Goal: Transaction & Acquisition: Purchase product/service

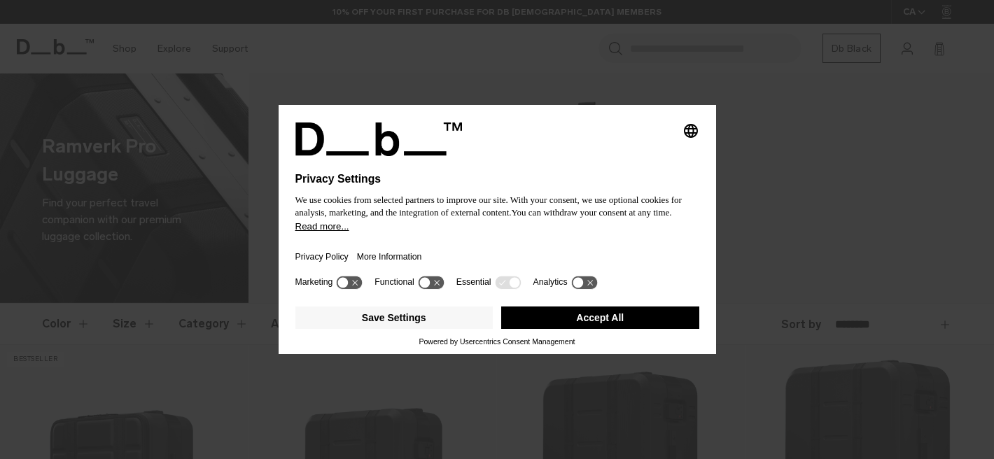
click at [562, 329] on button "Accept All" at bounding box center [600, 318] width 198 height 22
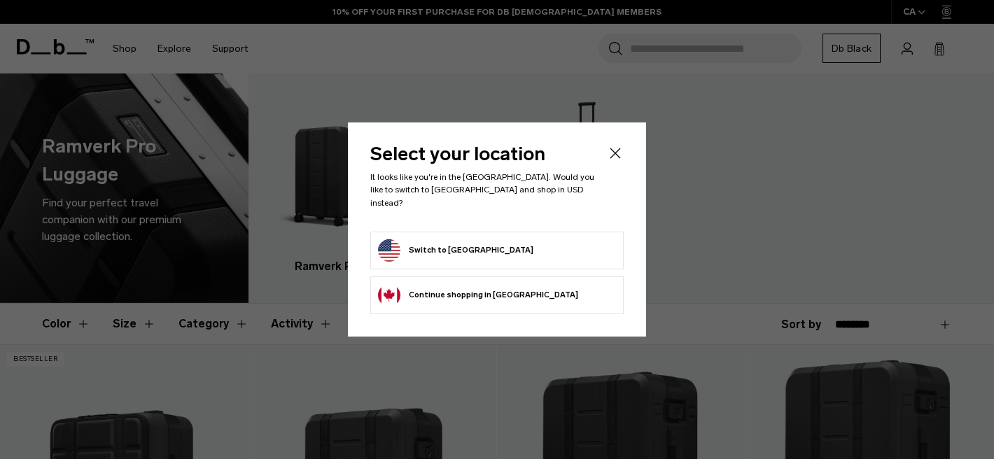
click at [478, 245] on button "Switch to United States" at bounding box center [455, 250] width 155 height 22
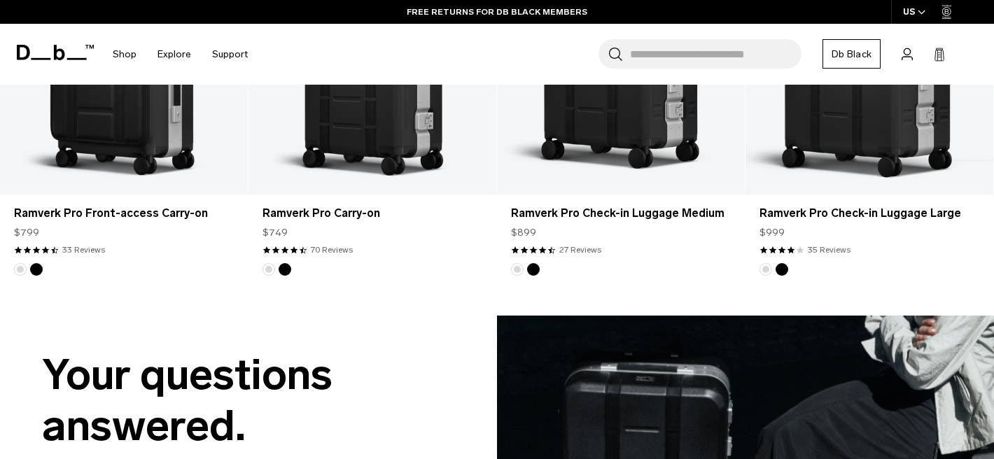
scroll to position [718, 0]
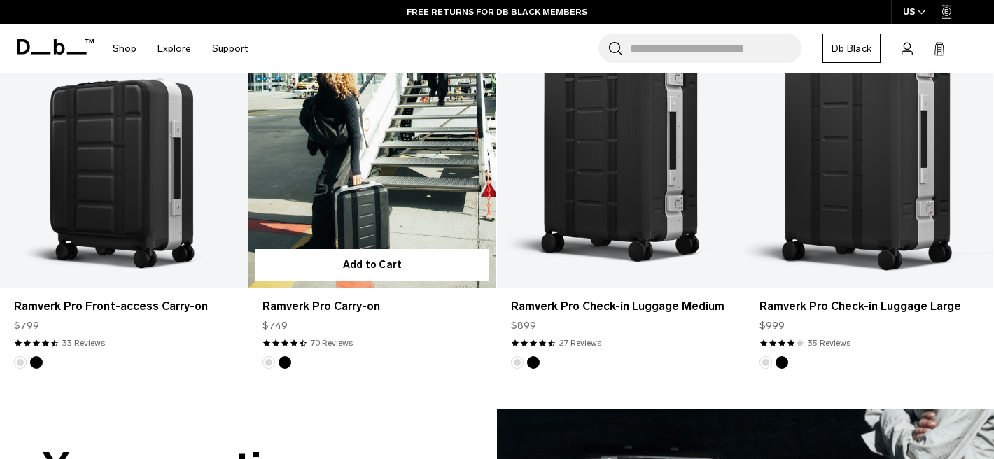
click at [270, 359] on button "Silver" at bounding box center [269, 362] width 13 height 13
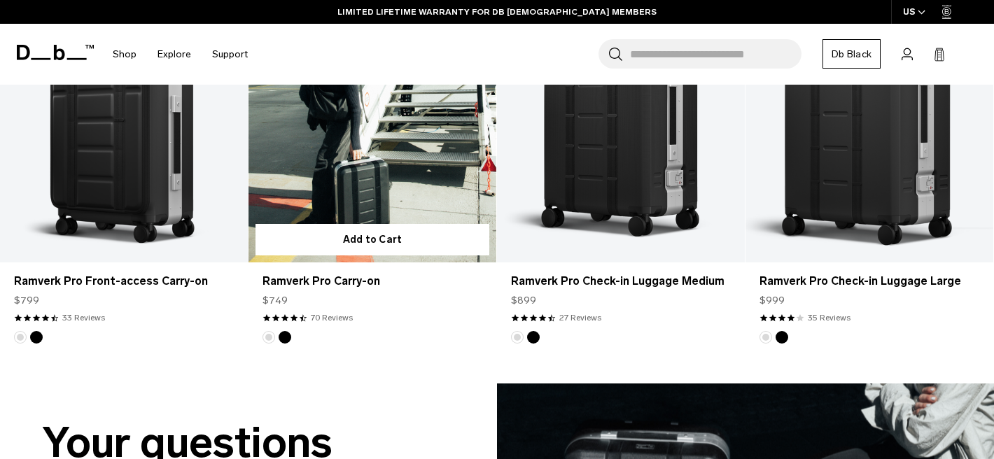
scroll to position [650, 0]
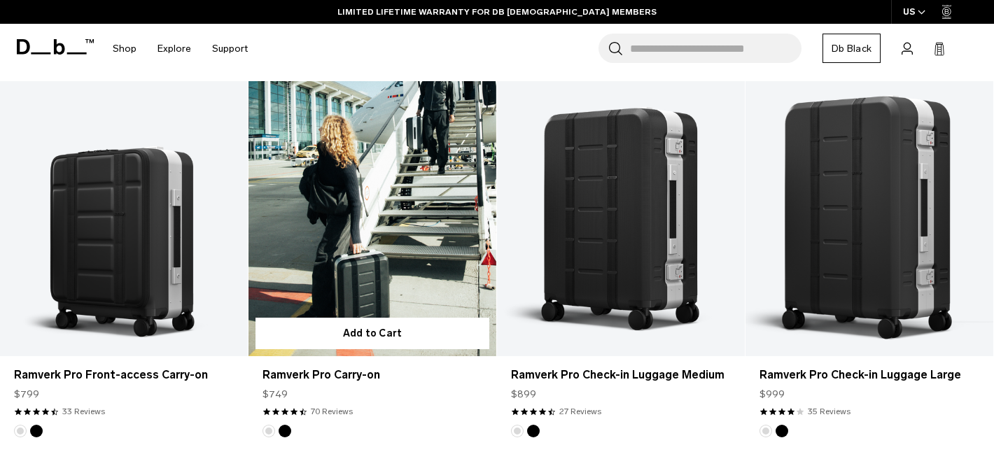
click at [373, 275] on link "Ramverk Pro Carry-on" at bounding box center [373, 218] width 248 height 275
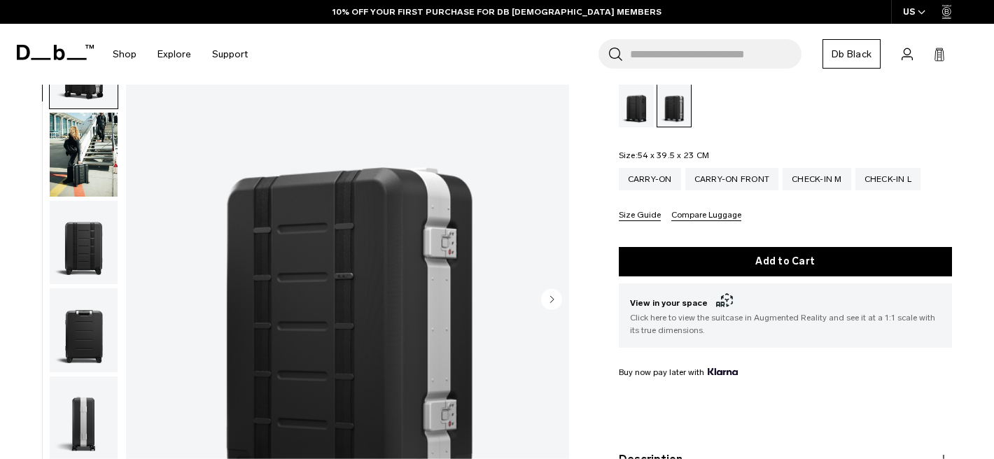
scroll to position [125, 0]
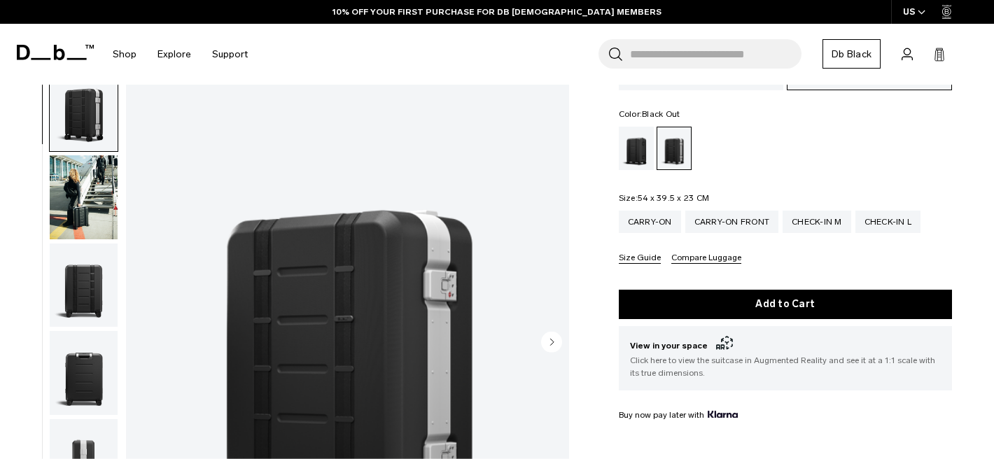
click at [647, 137] on div "Black Out" at bounding box center [637, 148] width 36 height 43
